Goal: Task Accomplishment & Management: Use online tool/utility

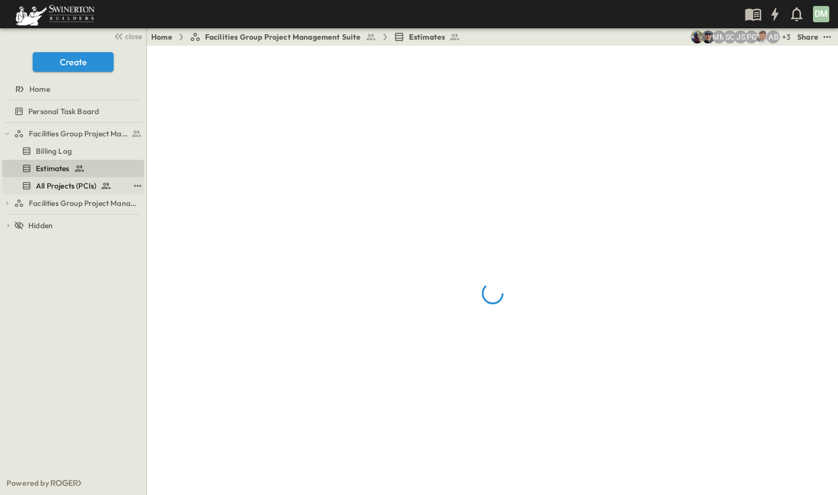
click at [63, 182] on span "All Projects (PCIs)" at bounding box center [66, 186] width 60 height 11
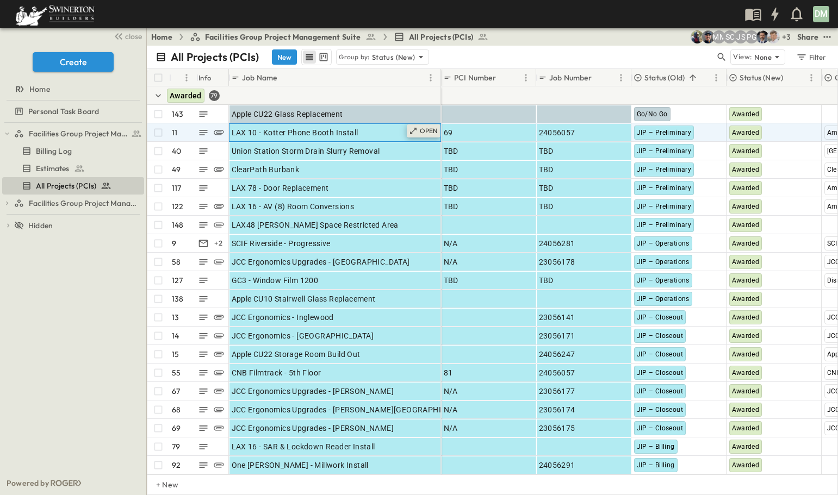
click at [425, 128] on p "OPEN" at bounding box center [429, 131] width 18 height 9
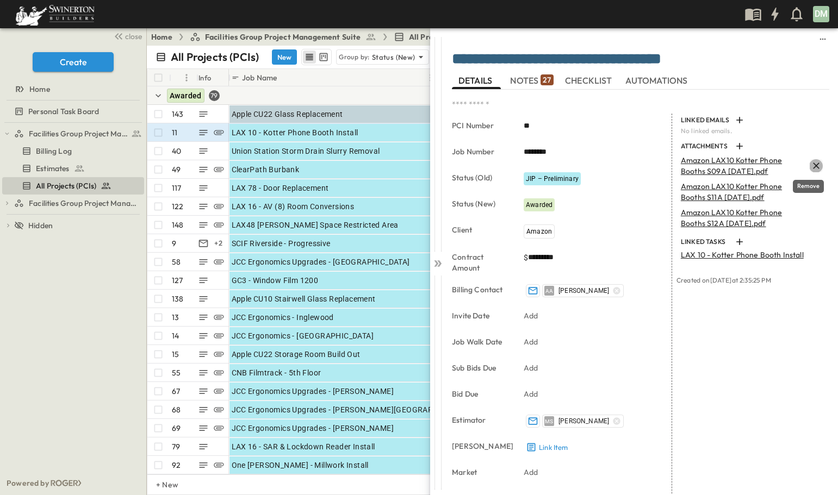
click at [813, 163] on icon "Remove" at bounding box center [816, 166] width 7 height 7
click at [811, 163] on icon "Remove" at bounding box center [816, 165] width 11 height 11
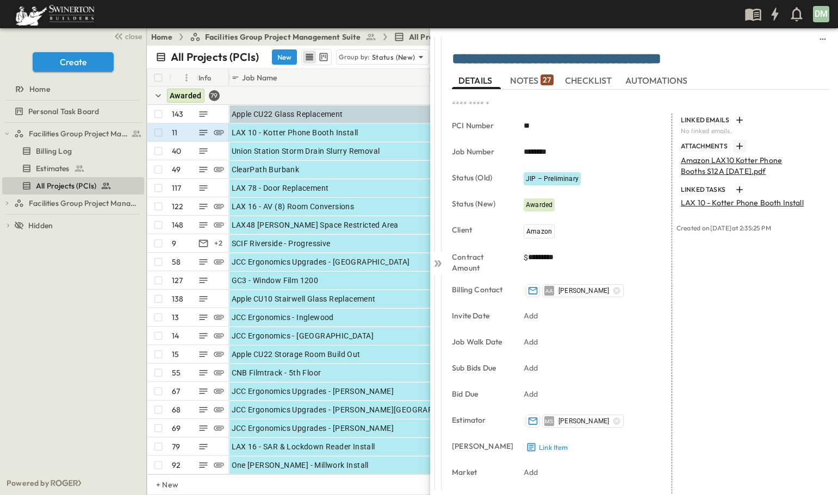
click at [734, 145] on icon "button" at bounding box center [739, 146] width 11 height 11
click at [437, 259] on icon at bounding box center [437, 263] width 11 height 11
